Goal: Check status: Verify the current state of an ongoing process or item

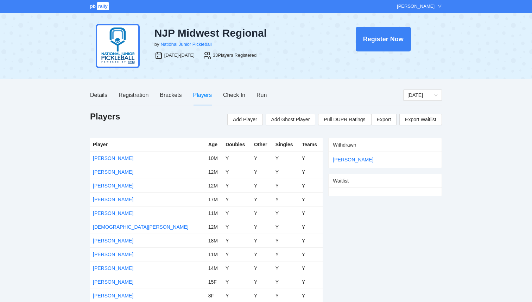
click at [103, 11] on div "pb rally Courtney Loughridge" at bounding box center [266, 6] width 532 height 13
click at [103, 8] on span "rally" at bounding box center [103, 6] width 12 height 8
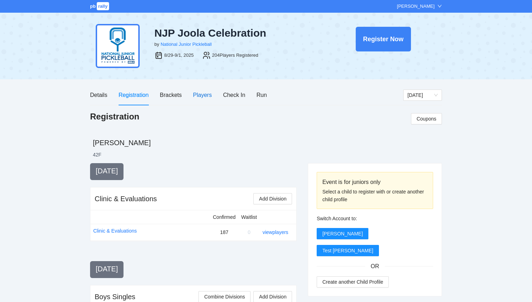
click at [209, 95] on div "Players" at bounding box center [202, 95] width 19 height 9
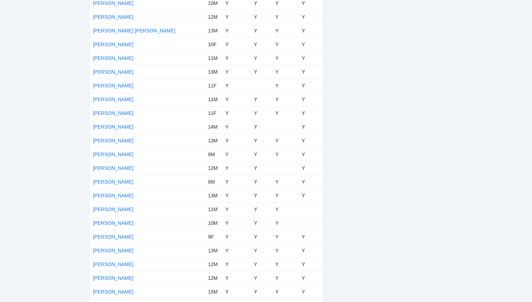
scroll to position [2651, 0]
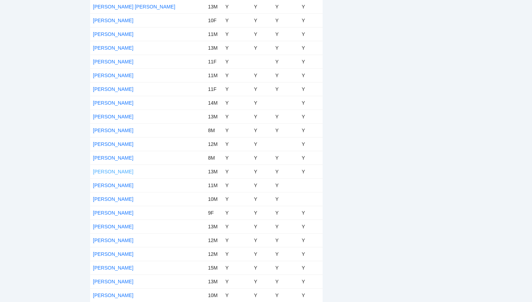
click at [109, 169] on link "[PERSON_NAME]" at bounding box center [113, 172] width 41 height 6
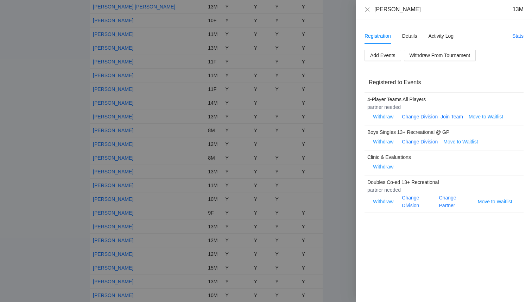
click at [418, 37] on div "Registration Details Activity Log" at bounding box center [409, 36] width 89 height 16
click at [413, 37] on div "Details" at bounding box center [410, 36] width 15 height 8
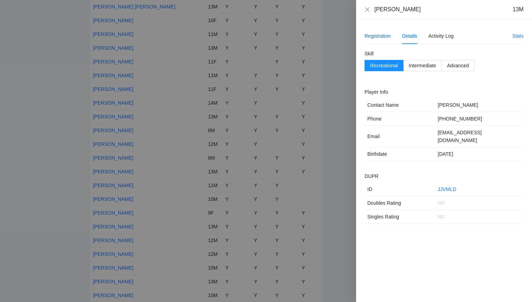
click at [375, 32] on div "Registration" at bounding box center [378, 36] width 26 height 8
